Goal: Information Seeking & Learning: Learn about a topic

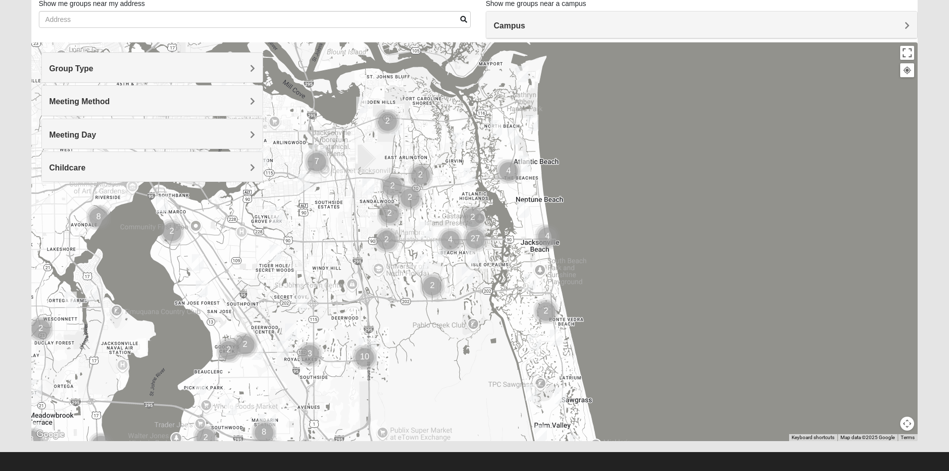
scroll to position [78, 0]
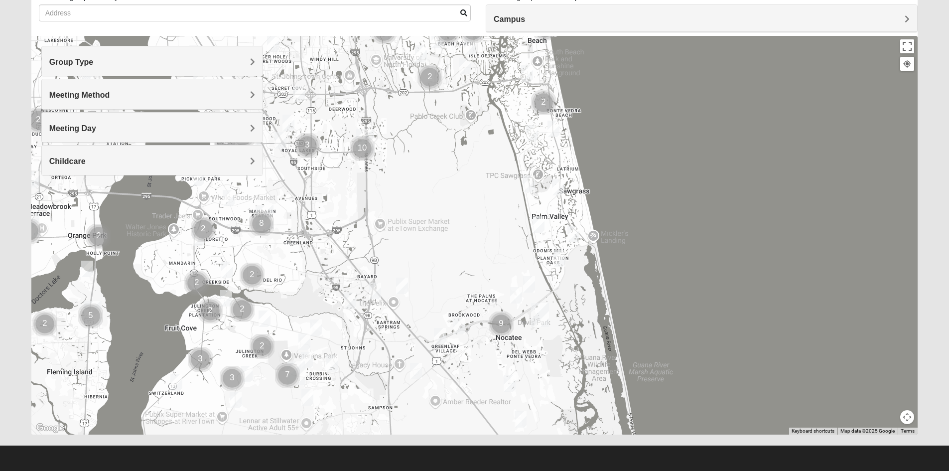
drag, startPoint x: 707, startPoint y: 306, endPoint x: 702, endPoint y: 105, distance: 201.3
click at [703, 104] on div at bounding box center [474, 235] width 887 height 399
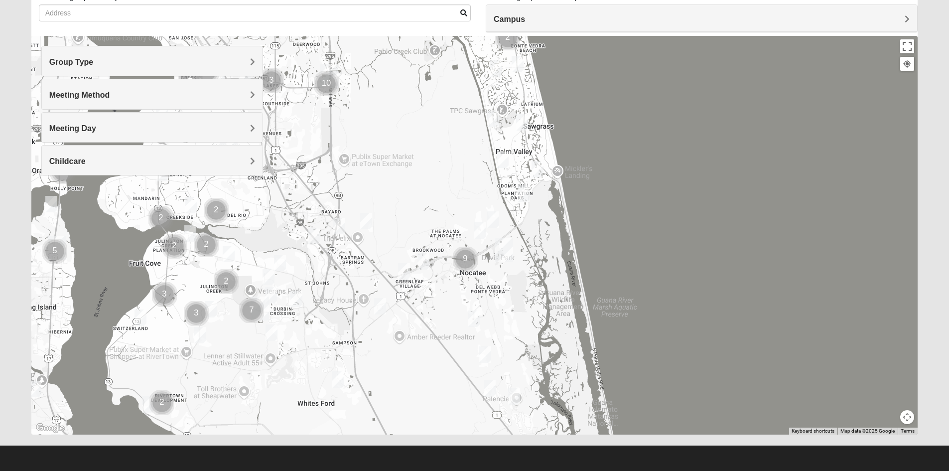
drag, startPoint x: 733, startPoint y: 296, endPoint x: 698, endPoint y: 232, distance: 73.6
click at [698, 232] on div at bounding box center [474, 235] width 887 height 399
click at [494, 219] on img "Womens Masulli 32081" at bounding box center [493, 219] width 20 height 24
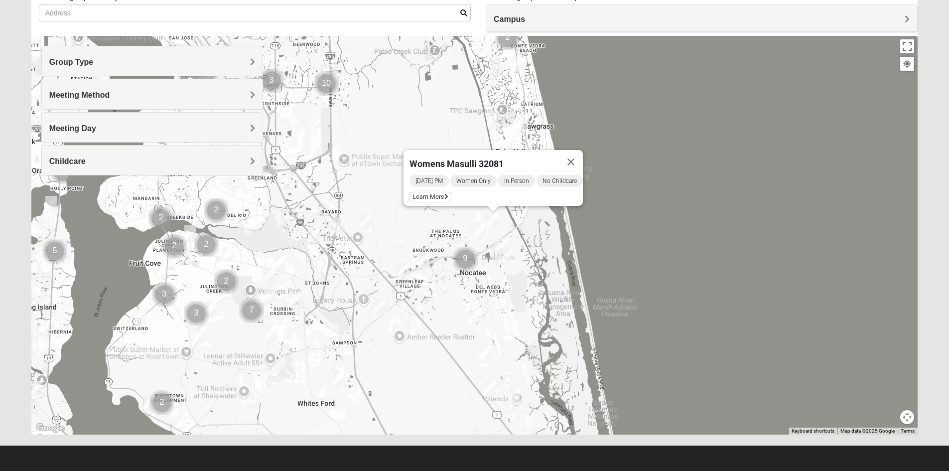
click at [478, 232] on img "Womens Bonner 32081" at bounding box center [480, 230] width 20 height 24
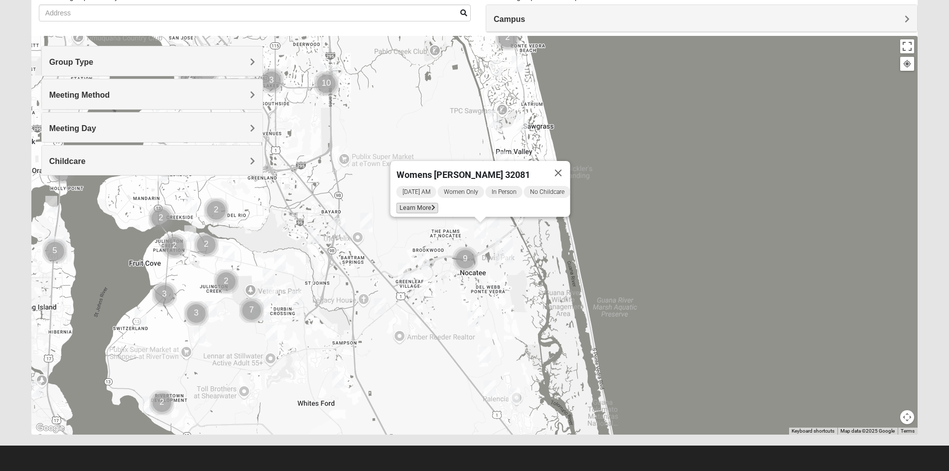
click at [414, 203] on span "Learn More" at bounding box center [417, 208] width 42 height 10
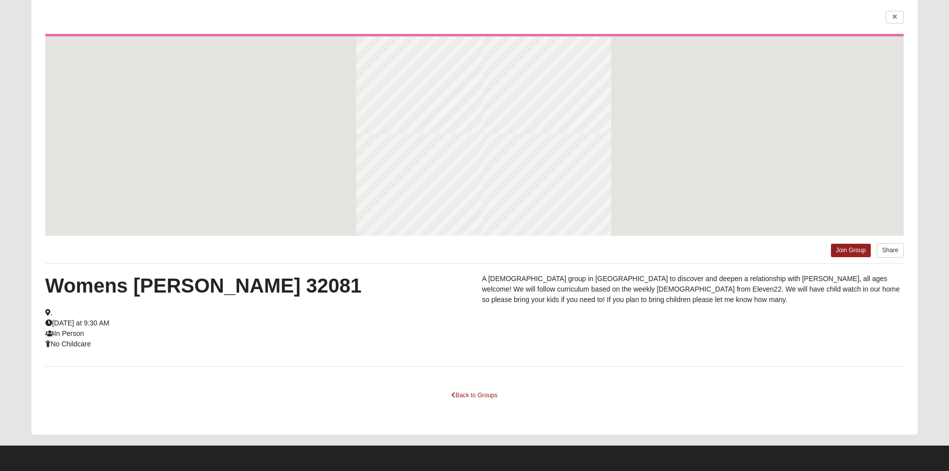
scroll to position [34, 0]
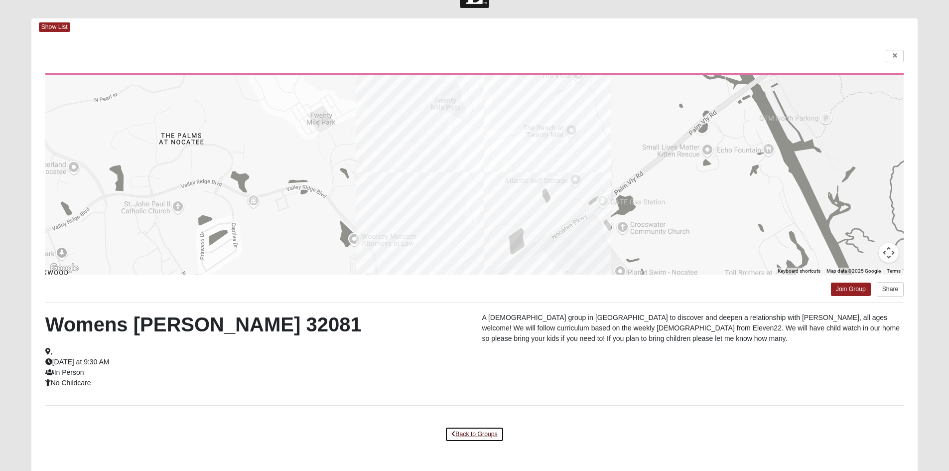
click at [485, 432] on link "Back to Groups" at bounding box center [474, 433] width 59 height 15
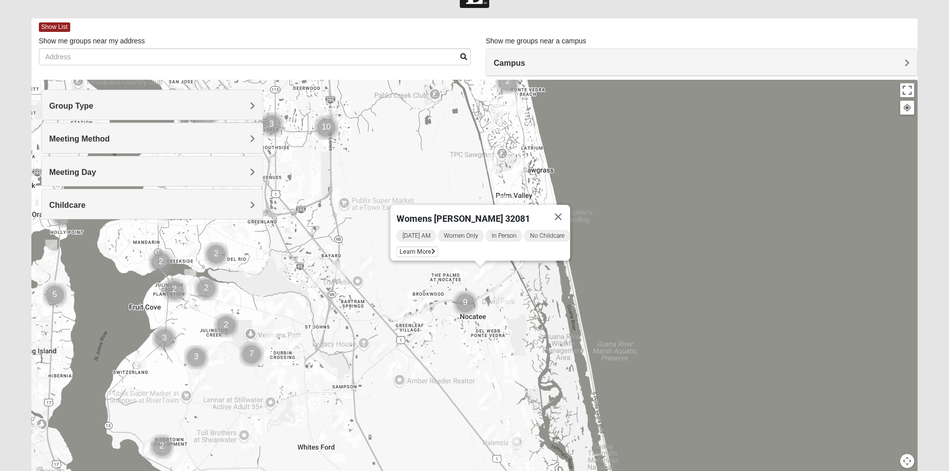
click at [404, 317] on img "Mixed Buckley 32081" at bounding box center [404, 315] width 20 height 24
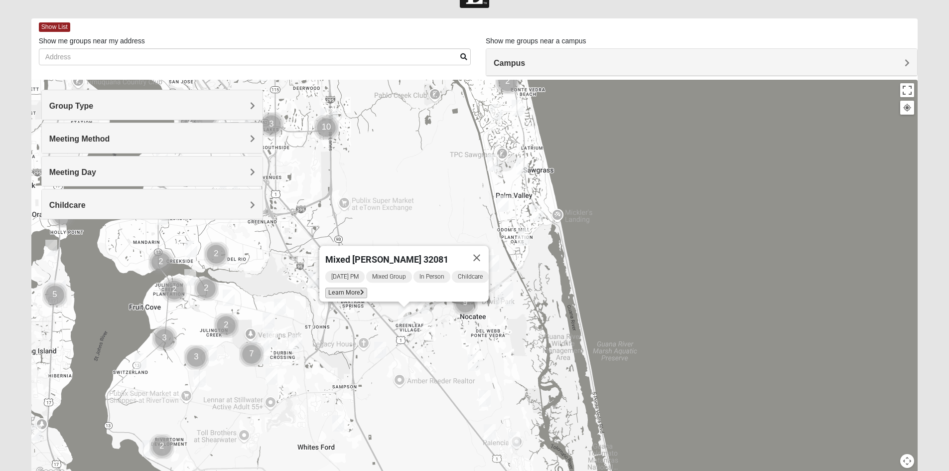
click at [337, 288] on span "Learn More" at bounding box center [346, 292] width 42 height 10
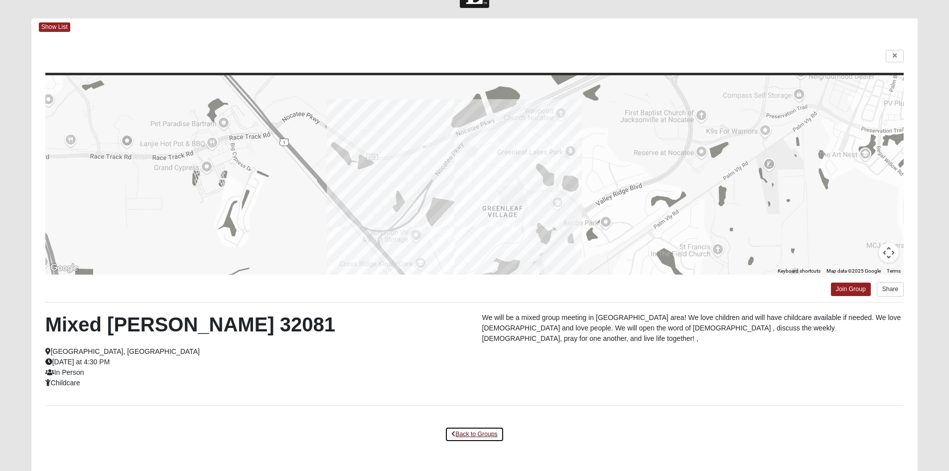
click at [482, 431] on link "Back to Groups" at bounding box center [474, 433] width 59 height 15
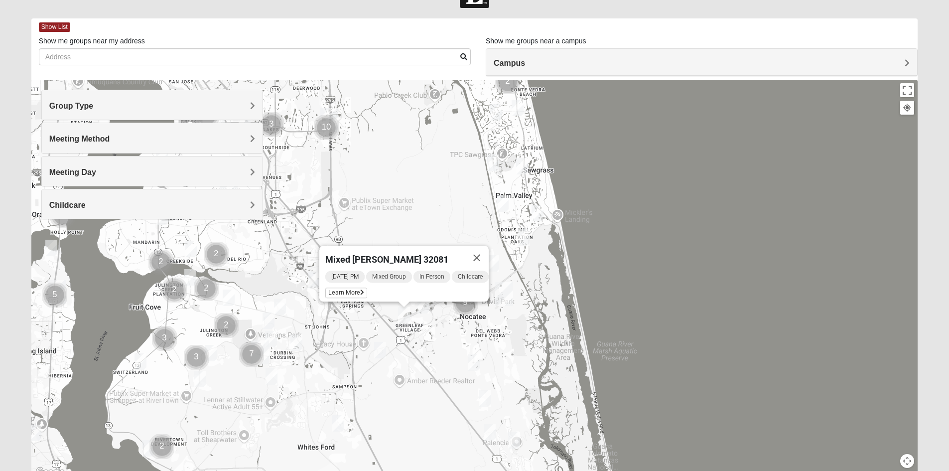
click at [489, 434] on img "Mixed Gerville-Reache 32095" at bounding box center [490, 432] width 20 height 24
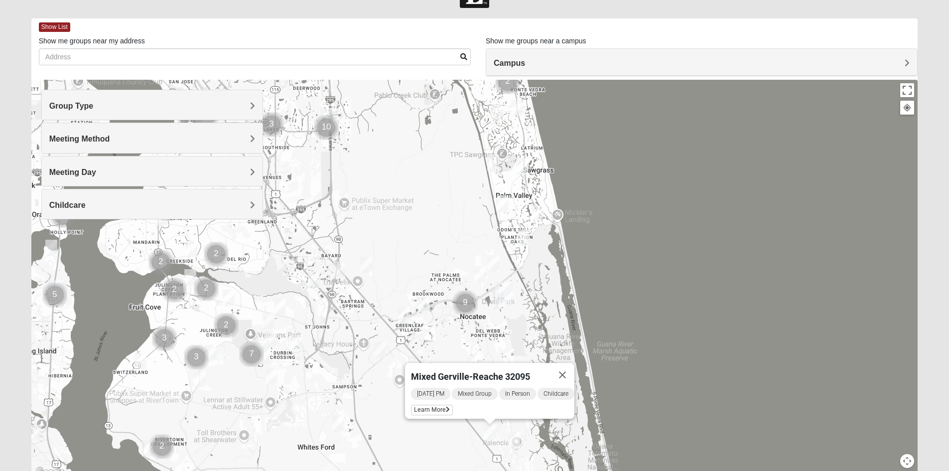
click at [339, 424] on img "Mixed Stevens 32092" at bounding box center [338, 423] width 20 height 24
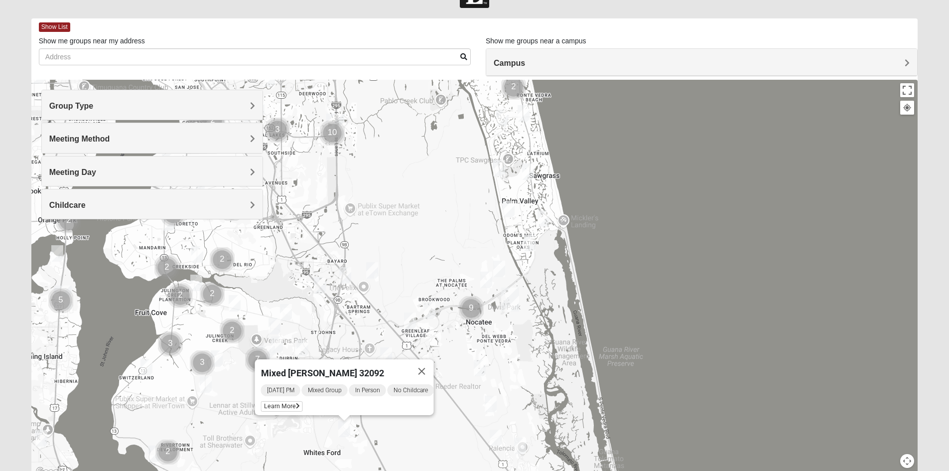
drag, startPoint x: 408, startPoint y: 428, endPoint x: 415, endPoint y: 434, distance: 9.5
click at [415, 434] on div "Mixed [PERSON_NAME] 32092 [DATE] PM Mixed Group In Person No Childcare Learn Mo…" at bounding box center [474, 279] width 887 height 399
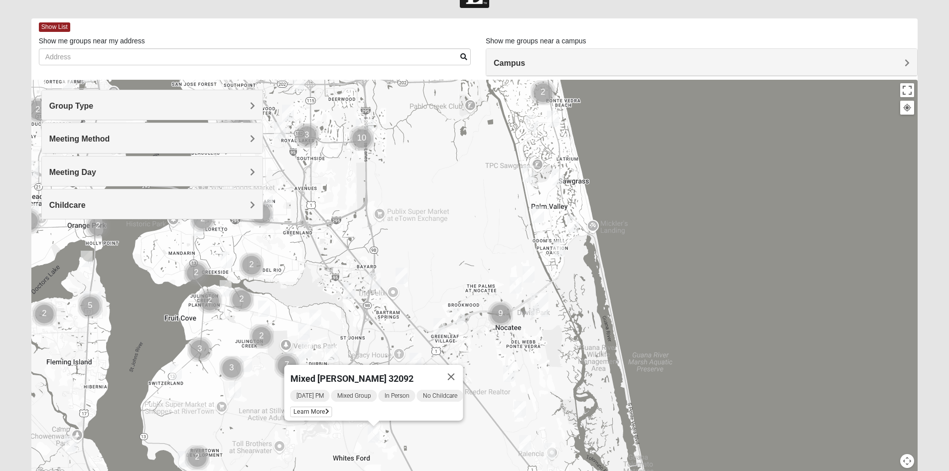
drag, startPoint x: 391, startPoint y: 429, endPoint x: 423, endPoint y: 434, distance: 31.8
click at [423, 434] on div "Mixed [PERSON_NAME] 32092 [DATE] PM Mixed Group In Person No Childcare Learn Mo…" at bounding box center [474, 279] width 887 height 399
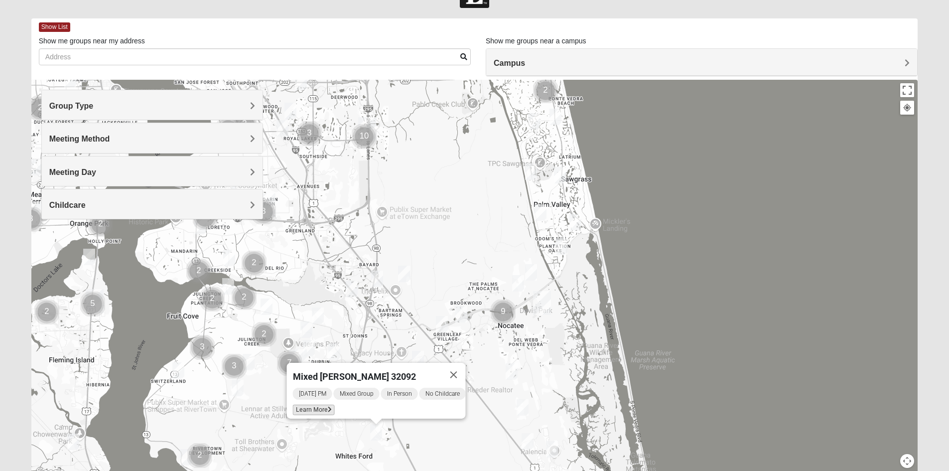
click at [317, 405] on span "Learn More" at bounding box center [313, 410] width 42 height 10
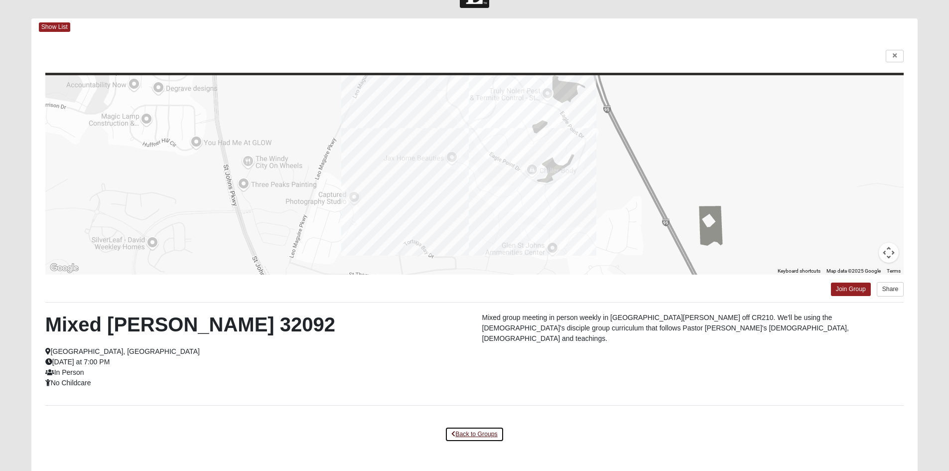
click at [477, 432] on link "Back to Groups" at bounding box center [474, 433] width 59 height 15
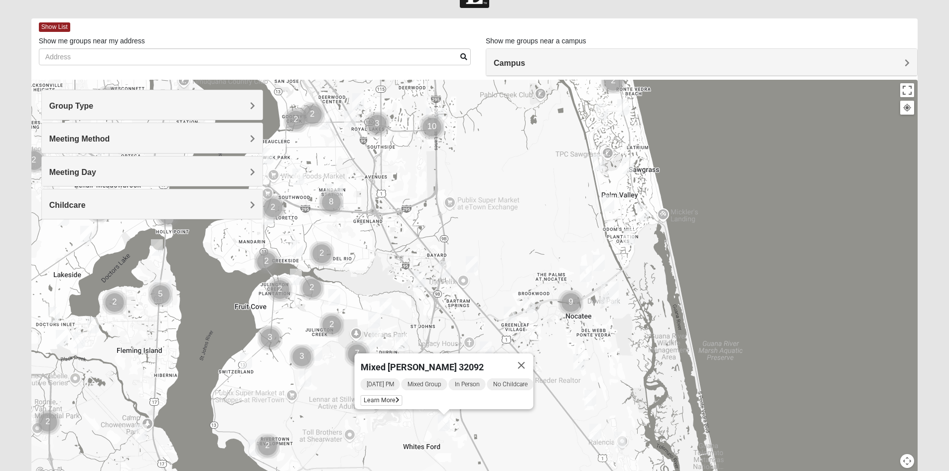
drag, startPoint x: 673, startPoint y: 295, endPoint x: 734, endPoint y: 286, distance: 62.4
click at [742, 289] on div "Mixed [PERSON_NAME] 32092 [DATE] PM Mixed Group In Person No Childcare Learn Mo…" at bounding box center [474, 279] width 887 height 399
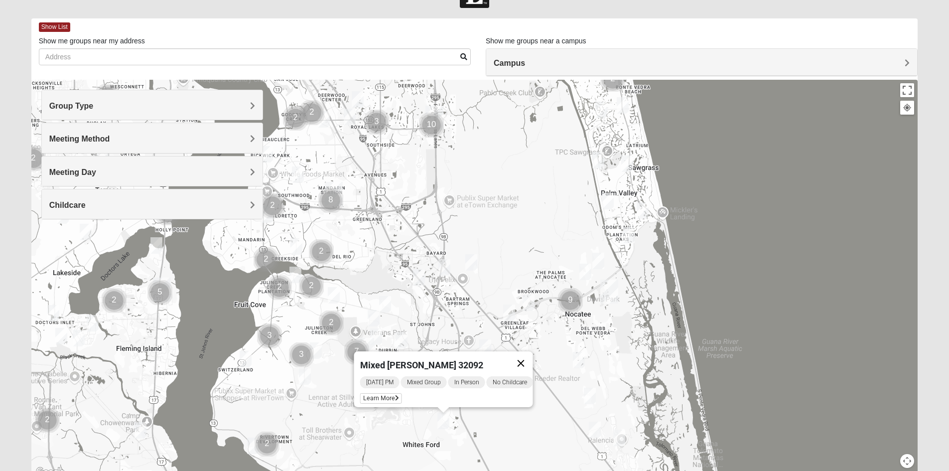
click at [533, 358] on button "Close" at bounding box center [521, 363] width 24 height 24
click at [375, 334] on img "St. Johns" at bounding box center [365, 350] width 26 height 32
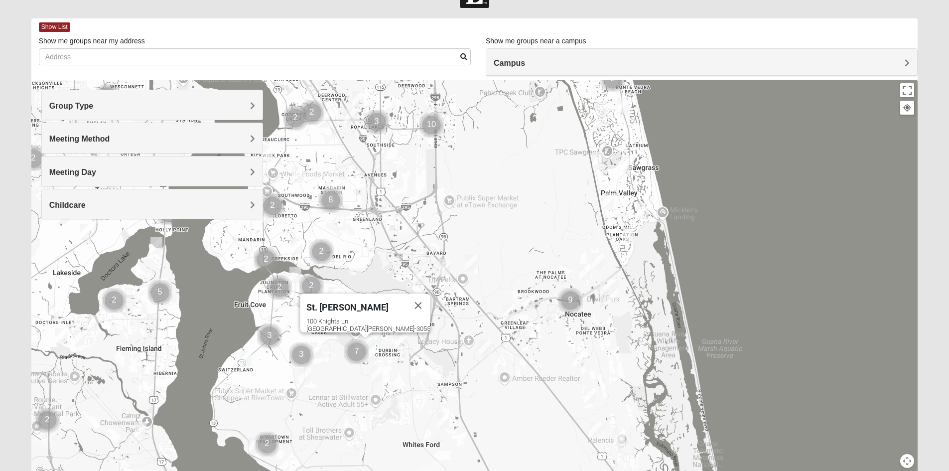
click at [376, 333] on img "Mixed Stamper 32259" at bounding box center [376, 336] width 20 height 24
click at [360, 351] on img "Cluster of 7 groups" at bounding box center [356, 351] width 33 height 33
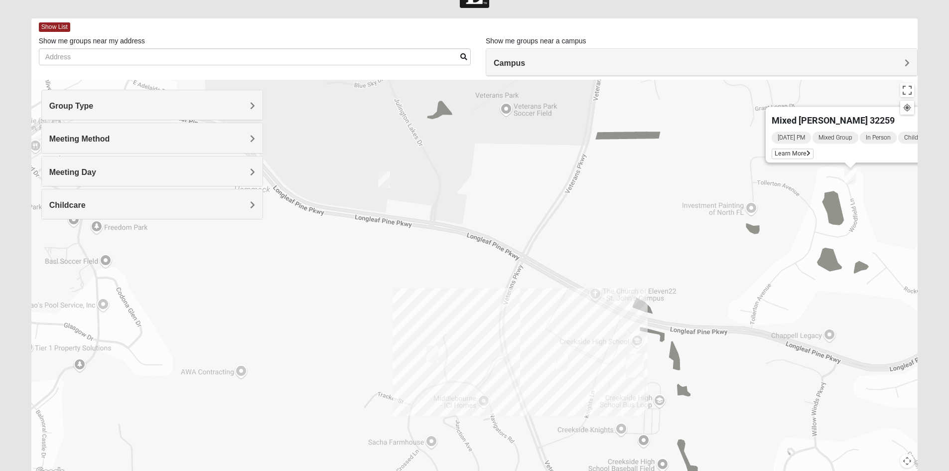
click at [431, 355] on img "Mixed Parks 32259" at bounding box center [433, 354] width 20 height 24
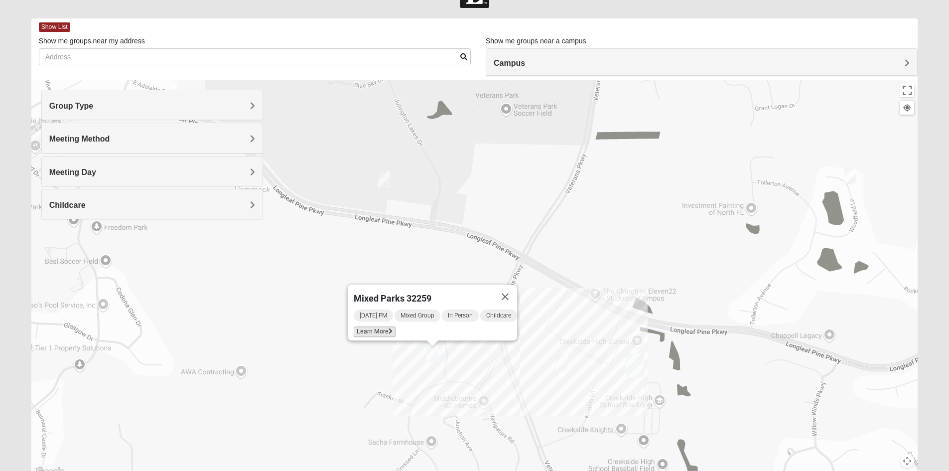
click at [381, 326] on span "Learn More" at bounding box center [375, 331] width 42 height 10
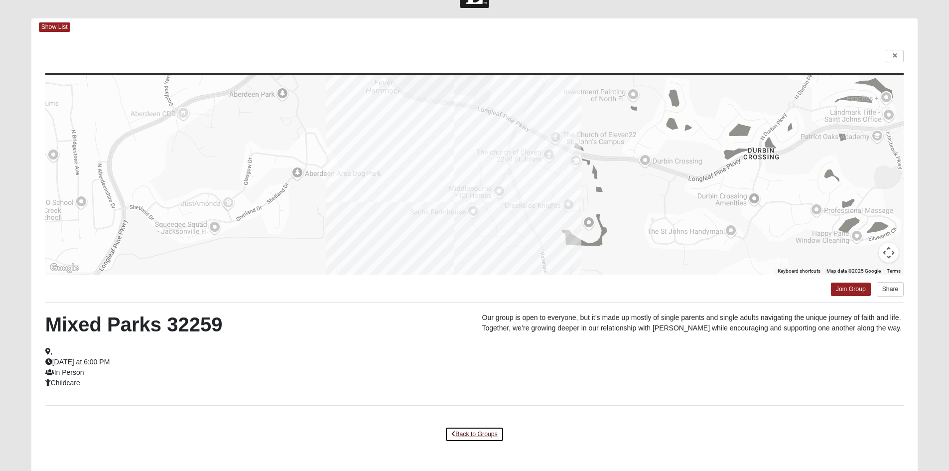
click at [470, 432] on link "Back to Groups" at bounding box center [474, 433] width 59 height 15
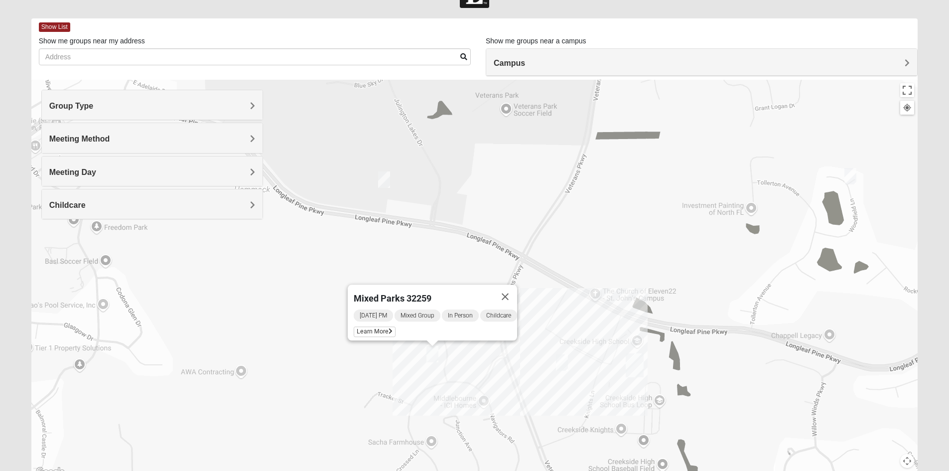
click at [562, 360] on img "Mixed Franzini 32259" at bounding box center [562, 362] width 20 height 24
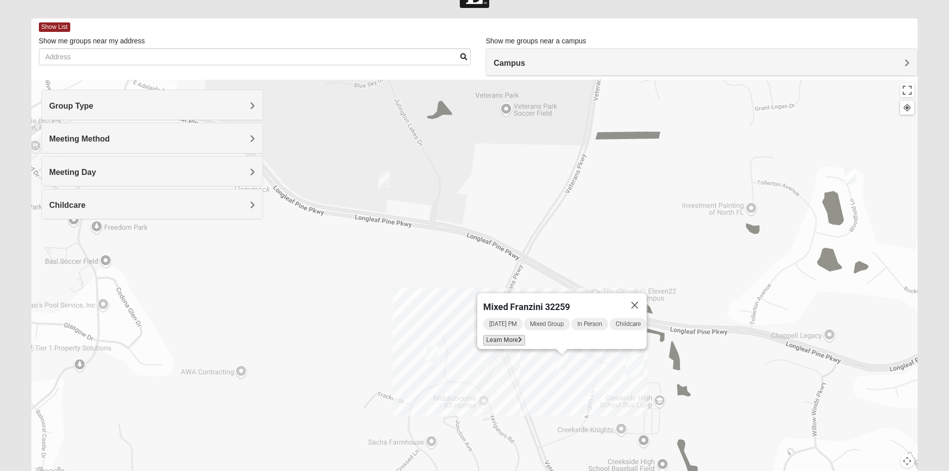
click at [502, 335] on span "Learn More" at bounding box center [504, 340] width 42 height 10
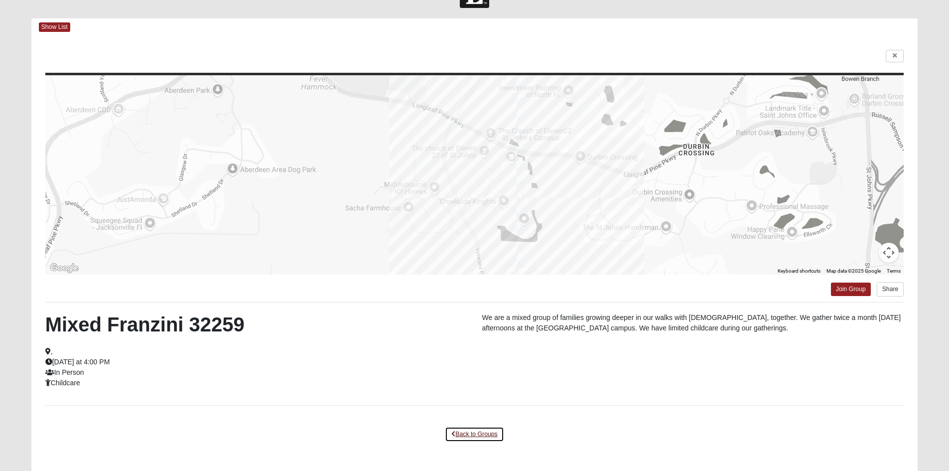
click at [476, 433] on link "Back to Groups" at bounding box center [474, 433] width 59 height 15
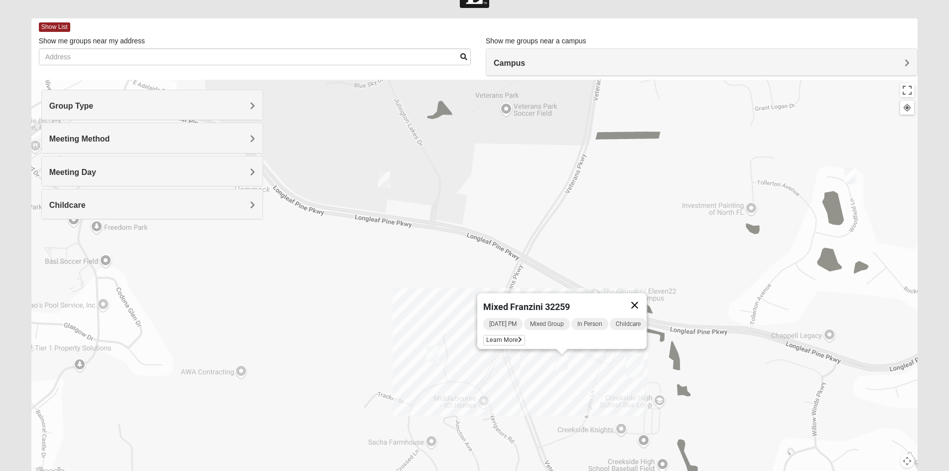
click at [638, 300] on button "Close" at bounding box center [635, 305] width 24 height 24
click at [550, 308] on div "To navigate, press the arrow keys." at bounding box center [474, 279] width 887 height 399
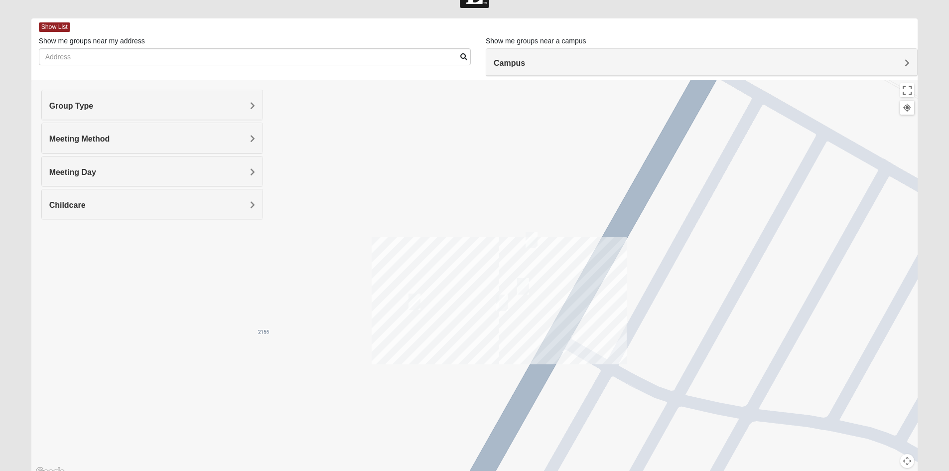
click at [533, 241] on img "On Campus Mens Otts 32259" at bounding box center [532, 240] width 20 height 24
click at [470, 212] on span "Learn More" at bounding box center [459, 217] width 42 height 10
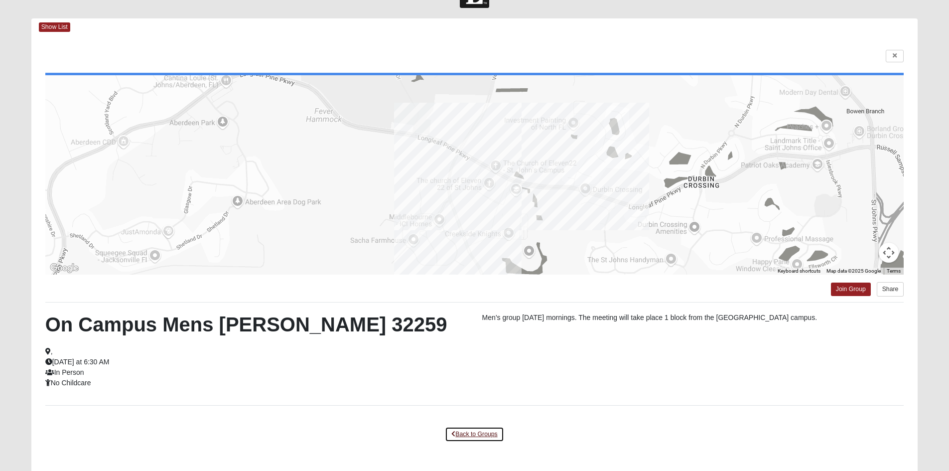
click at [481, 433] on link "Back to Groups" at bounding box center [474, 433] width 59 height 15
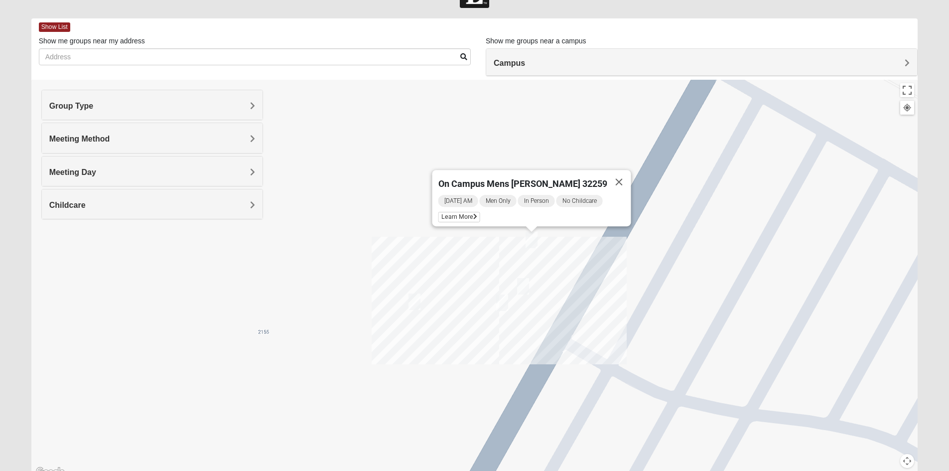
click at [500, 298] on img "On campus Mens Miller 32259" at bounding box center [502, 302] width 20 height 24
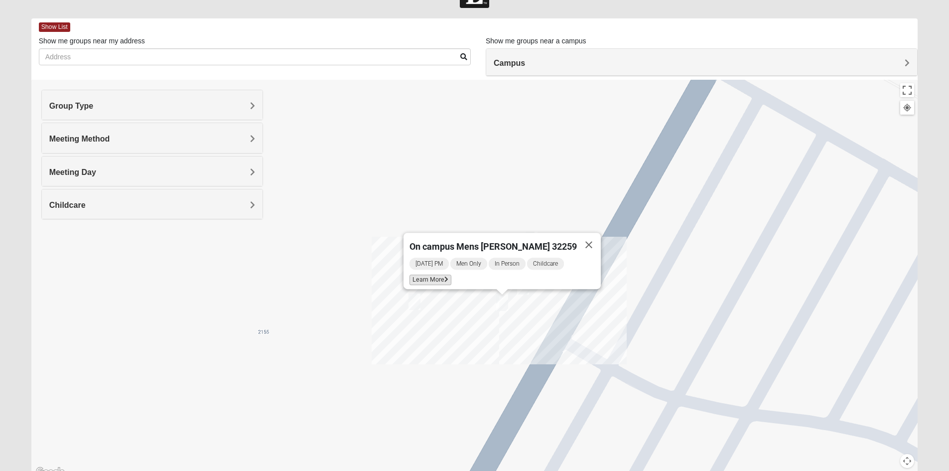
click at [451, 277] on span "Learn More" at bounding box center [431, 280] width 42 height 10
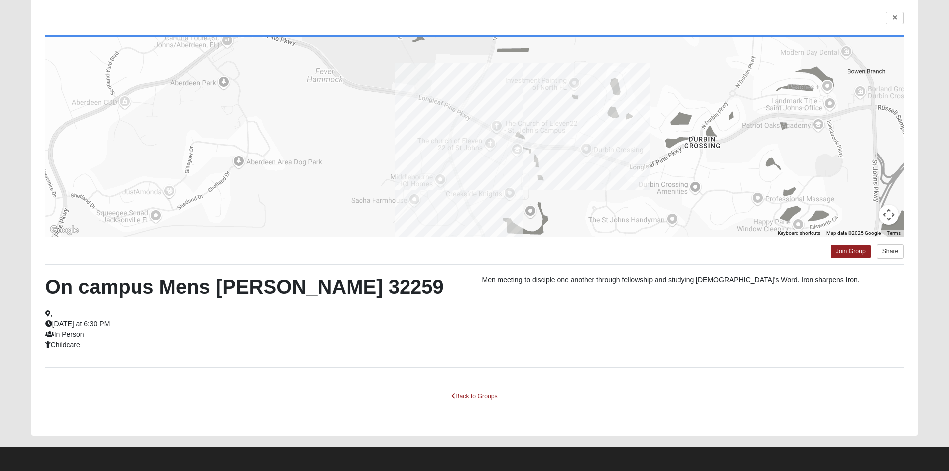
scroll to position [73, 0]
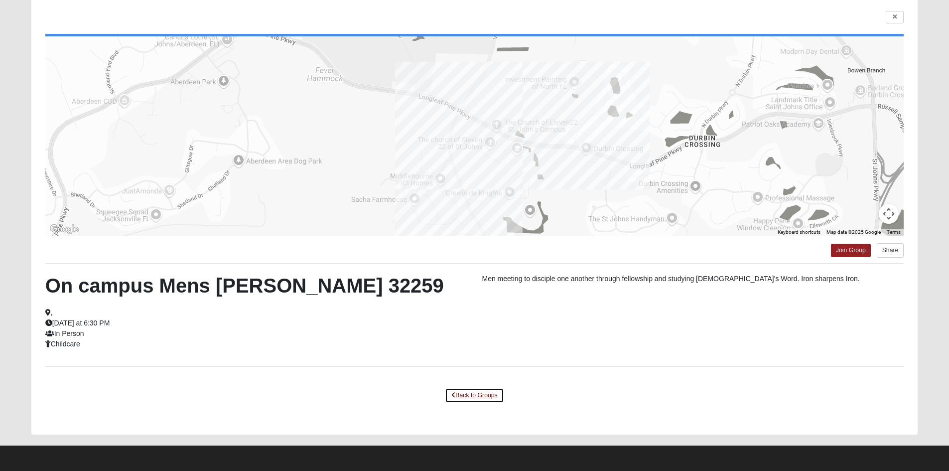
click at [479, 396] on link "Back to Groups" at bounding box center [474, 395] width 59 height 15
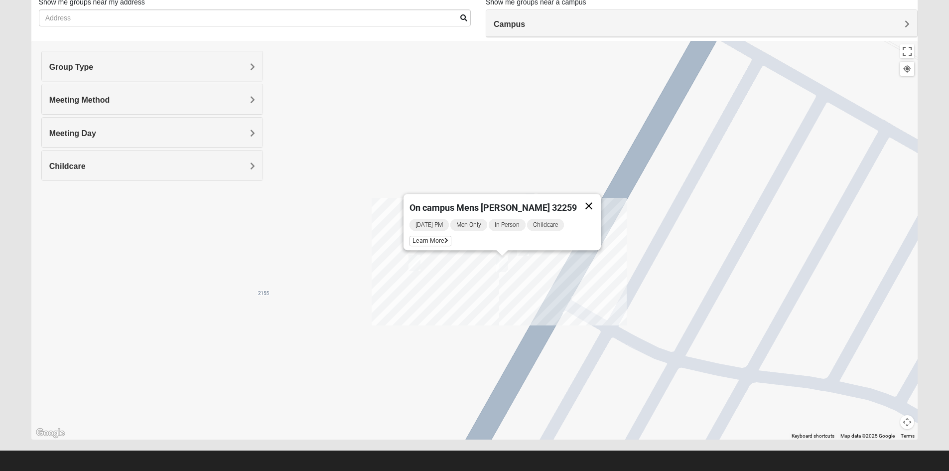
click at [577, 202] on button "Close" at bounding box center [589, 206] width 24 height 24
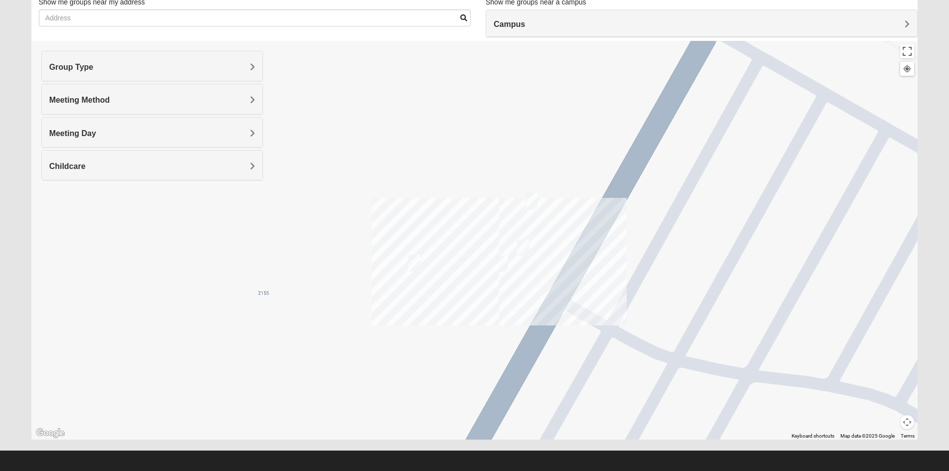
click at [414, 265] on img "On-campus Mixed Galloway 32259" at bounding box center [415, 263] width 20 height 24
click at [527, 248] on img "On Campus Mixed Doerr 32259" at bounding box center [523, 247] width 20 height 24
click at [466, 221] on span "Learn More" at bounding box center [449, 224] width 42 height 10
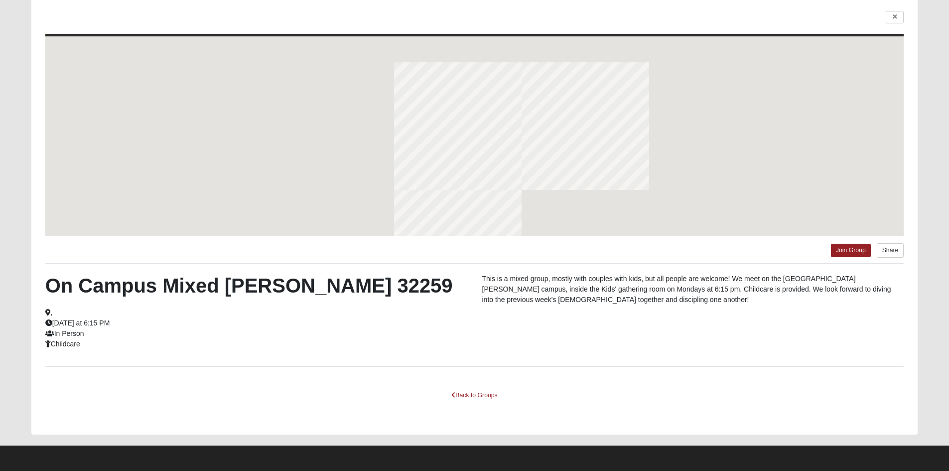
scroll to position [29, 0]
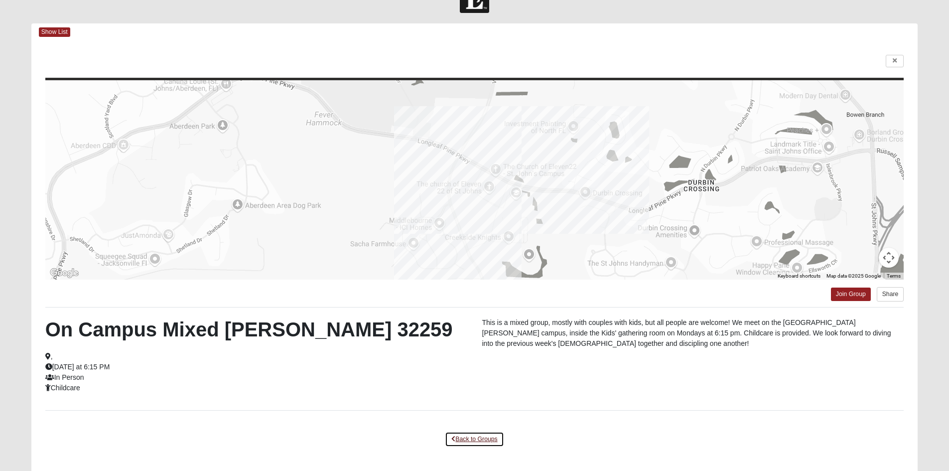
click at [471, 438] on link "Back to Groups" at bounding box center [474, 438] width 59 height 15
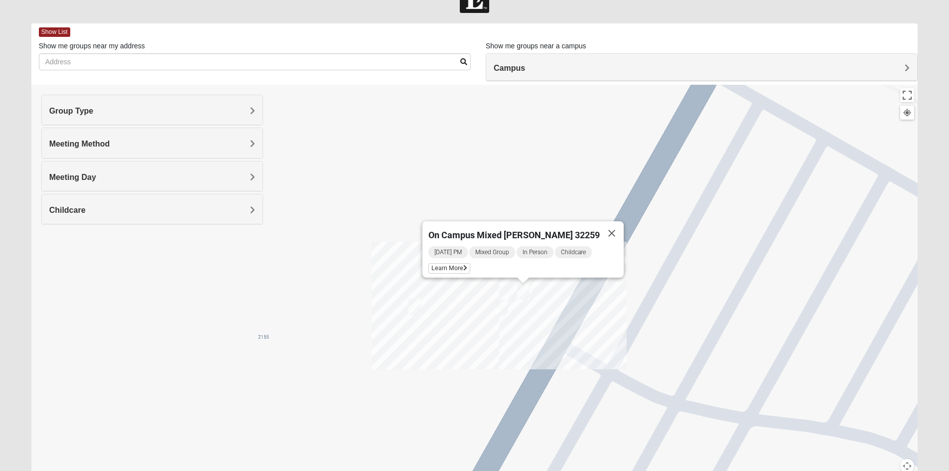
click at [499, 307] on img "On campus Mens Miller 32259" at bounding box center [502, 307] width 20 height 24
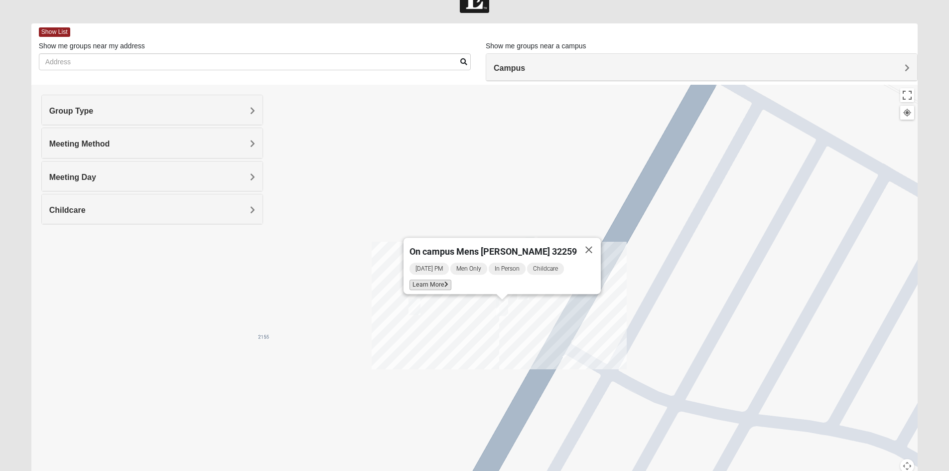
click at [451, 280] on span "Learn More" at bounding box center [431, 285] width 42 height 10
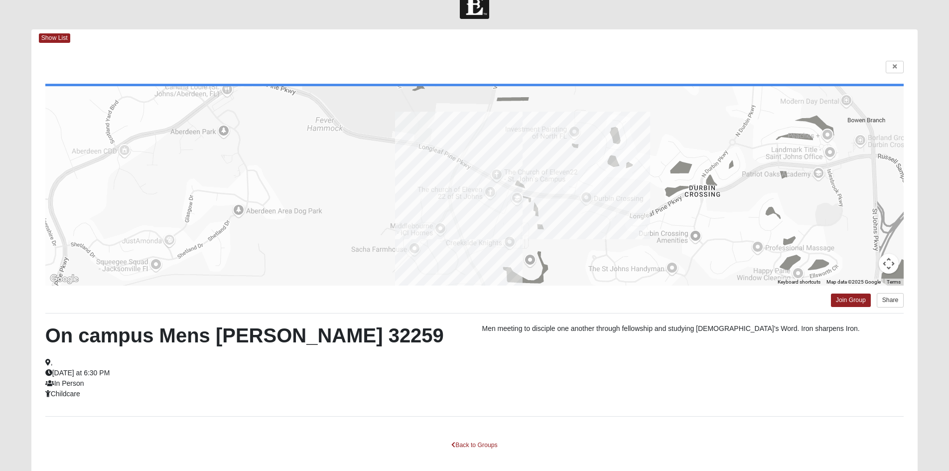
scroll to position [0, 0]
